Goal: Information Seeking & Learning: Learn about a topic

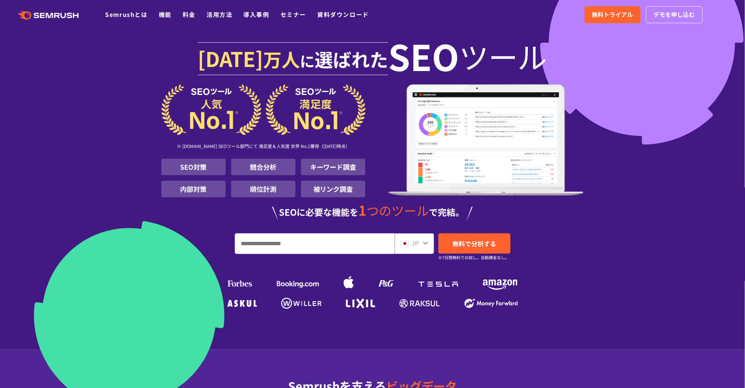
click at [428, 205] on span "つのツール" at bounding box center [398, 210] width 63 height 18
click at [609, 14] on span "無料トライアル" at bounding box center [612, 15] width 41 height 10
click at [129, 12] on link "Semrushとは" at bounding box center [126, 14] width 42 height 9
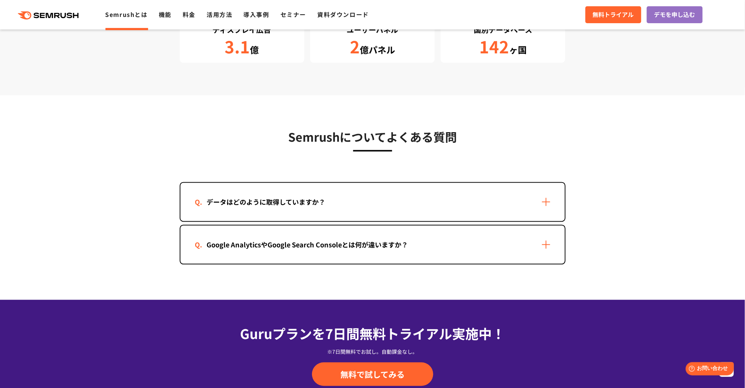
scroll to position [1422, 0]
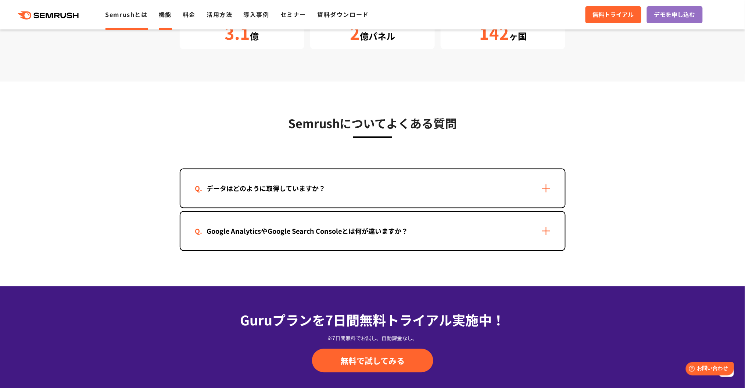
click at [166, 17] on link "機能" at bounding box center [165, 14] width 13 height 9
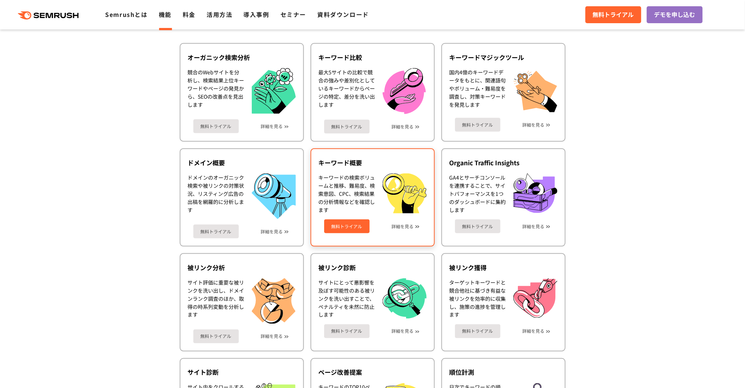
scroll to position [196, 0]
click at [406, 223] on link "詳細を見る" at bounding box center [403, 225] width 22 height 5
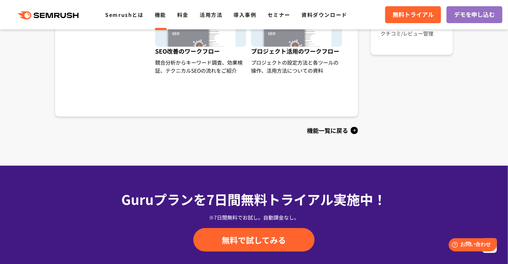
scroll to position [680, 0]
